Goal: Task Accomplishment & Management: Manage account settings

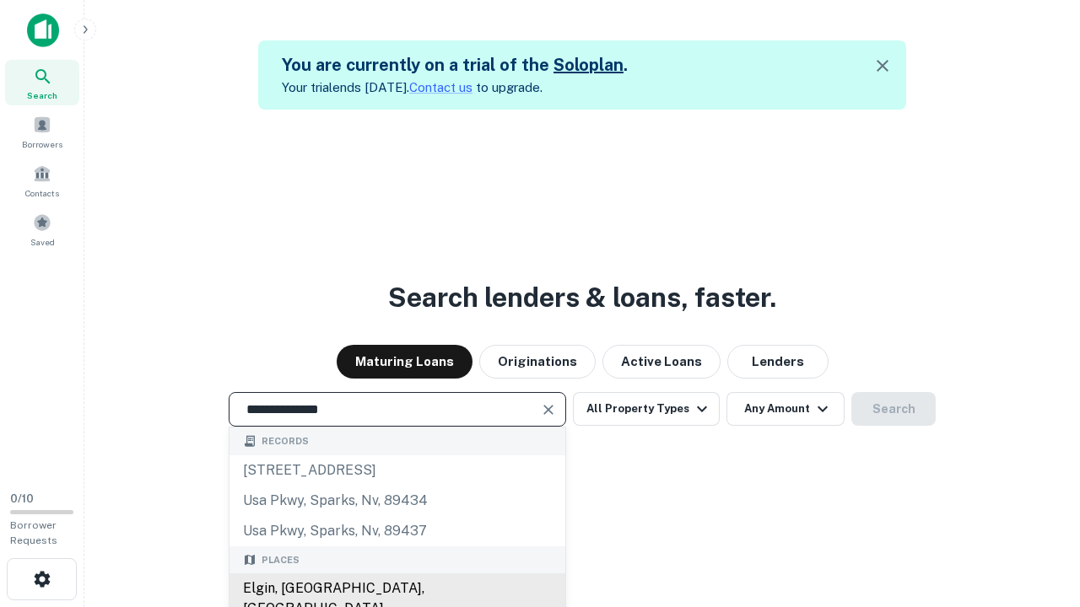
click at [396, 589] on div "Elgin, [GEOGRAPHIC_DATA], [GEOGRAPHIC_DATA]" at bounding box center [397, 598] width 336 height 51
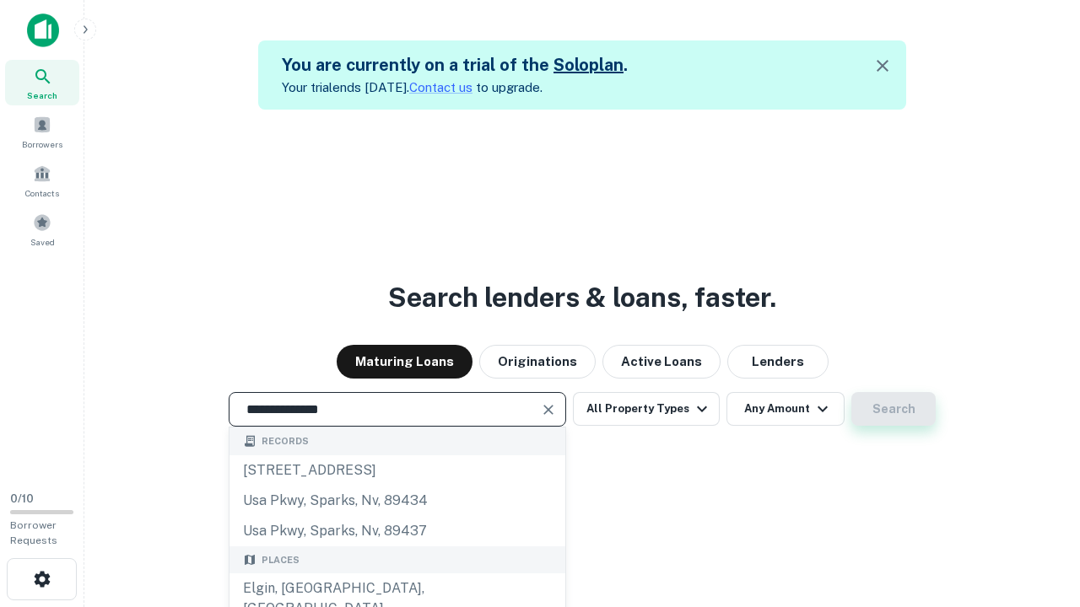
type input "**********"
click at [893, 409] on button "Search" at bounding box center [893, 409] width 84 height 34
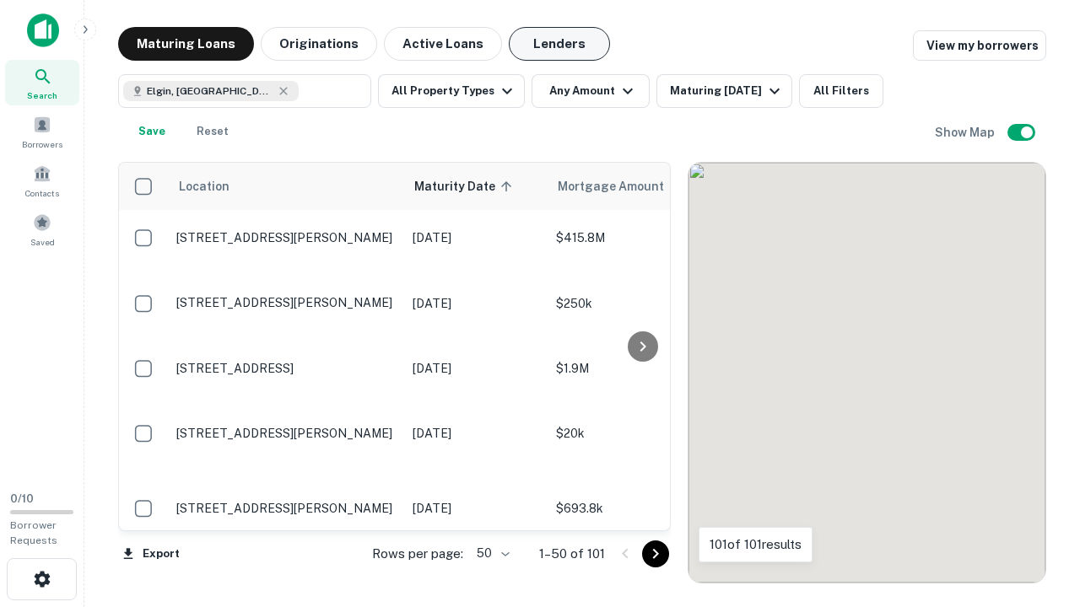
click at [559, 44] on button "Lenders" at bounding box center [559, 44] width 101 height 34
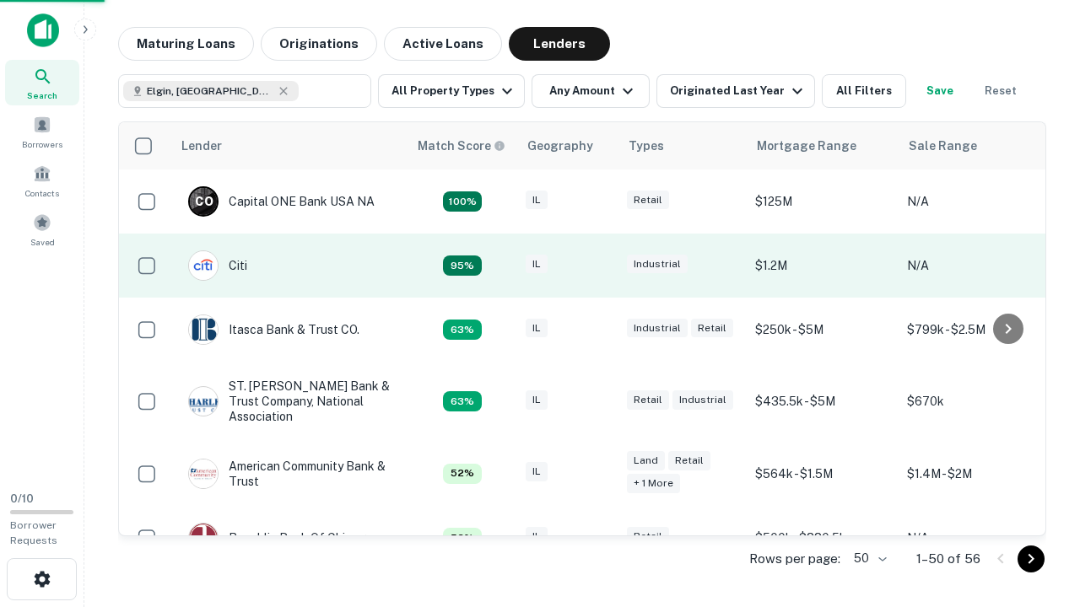
click at [599, 266] on div "IL" at bounding box center [567, 266] width 84 height 23
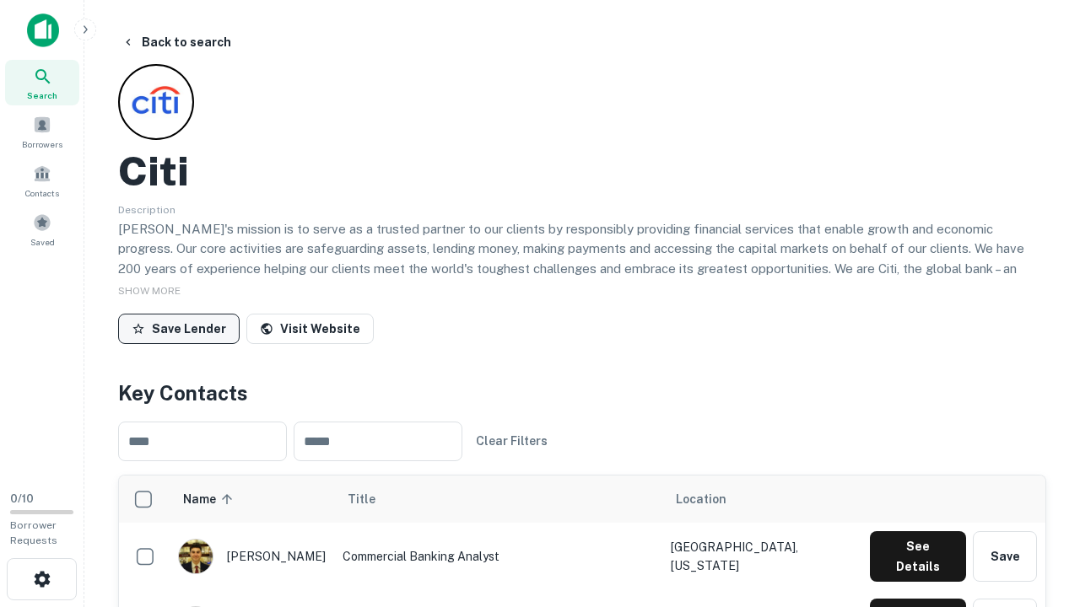
click at [179, 328] on button "Save Lender" at bounding box center [178, 329] width 121 height 30
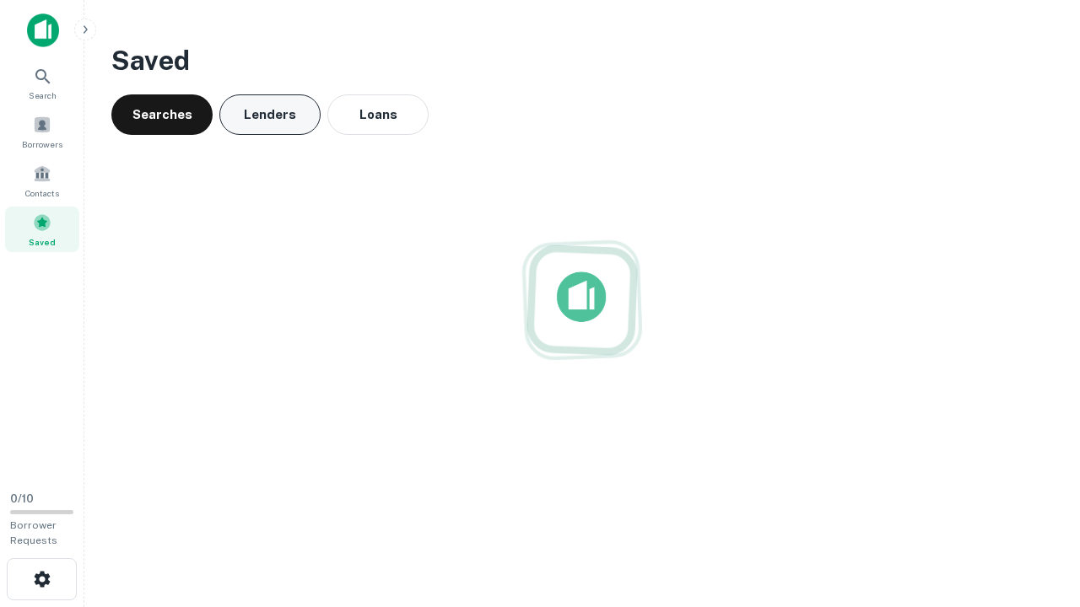
click at [270, 115] on button "Lenders" at bounding box center [269, 114] width 101 height 40
